Goal: Transaction & Acquisition: Purchase product/service

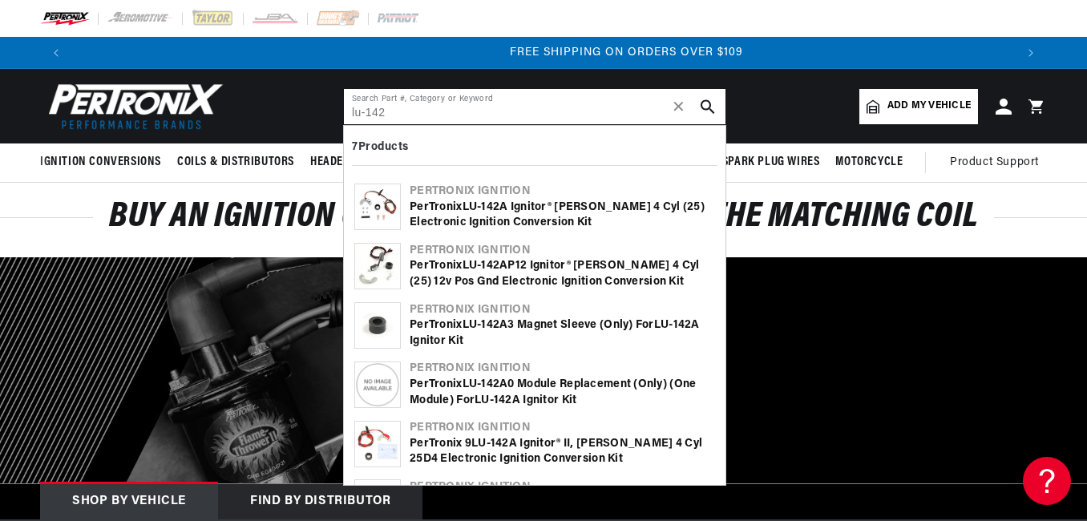
scroll to position [0, 1886]
type input "lu-142"
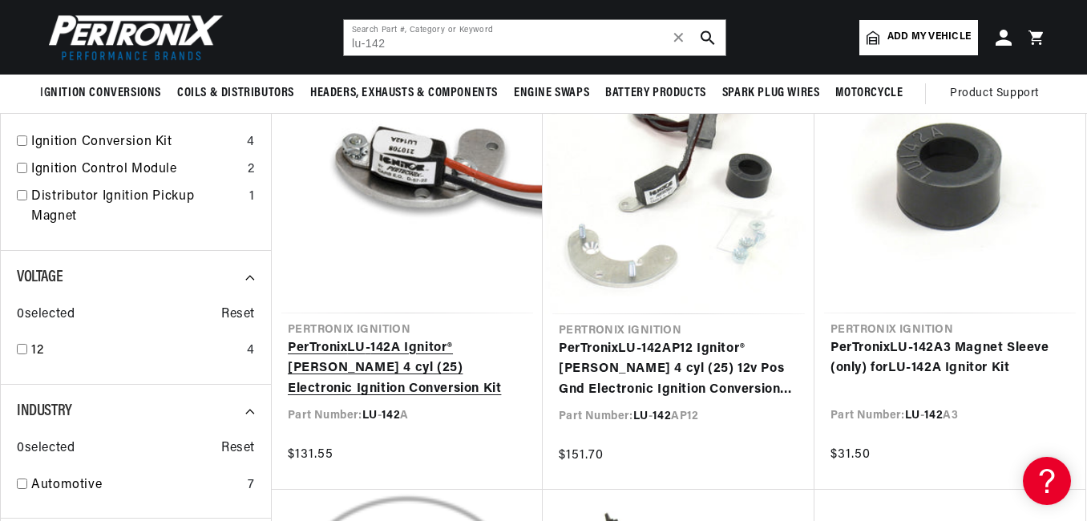
click at [375, 343] on link "PerTronix LU - 142 A Ignitor® [PERSON_NAME] 4 cyl (25) Electronic Ignition Conv…" at bounding box center [407, 369] width 239 height 62
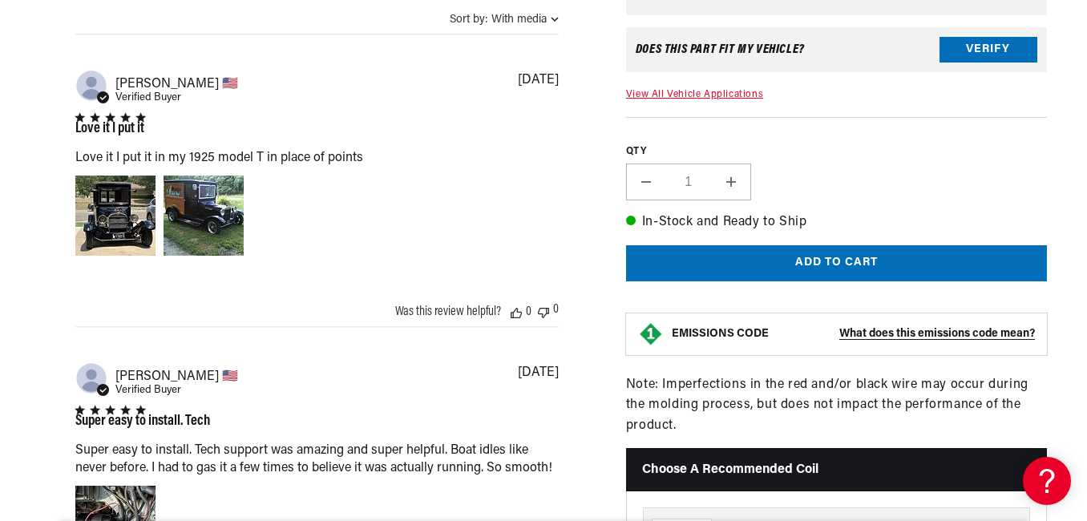
scroll to position [0, 1886]
